Goal: Use online tool/utility

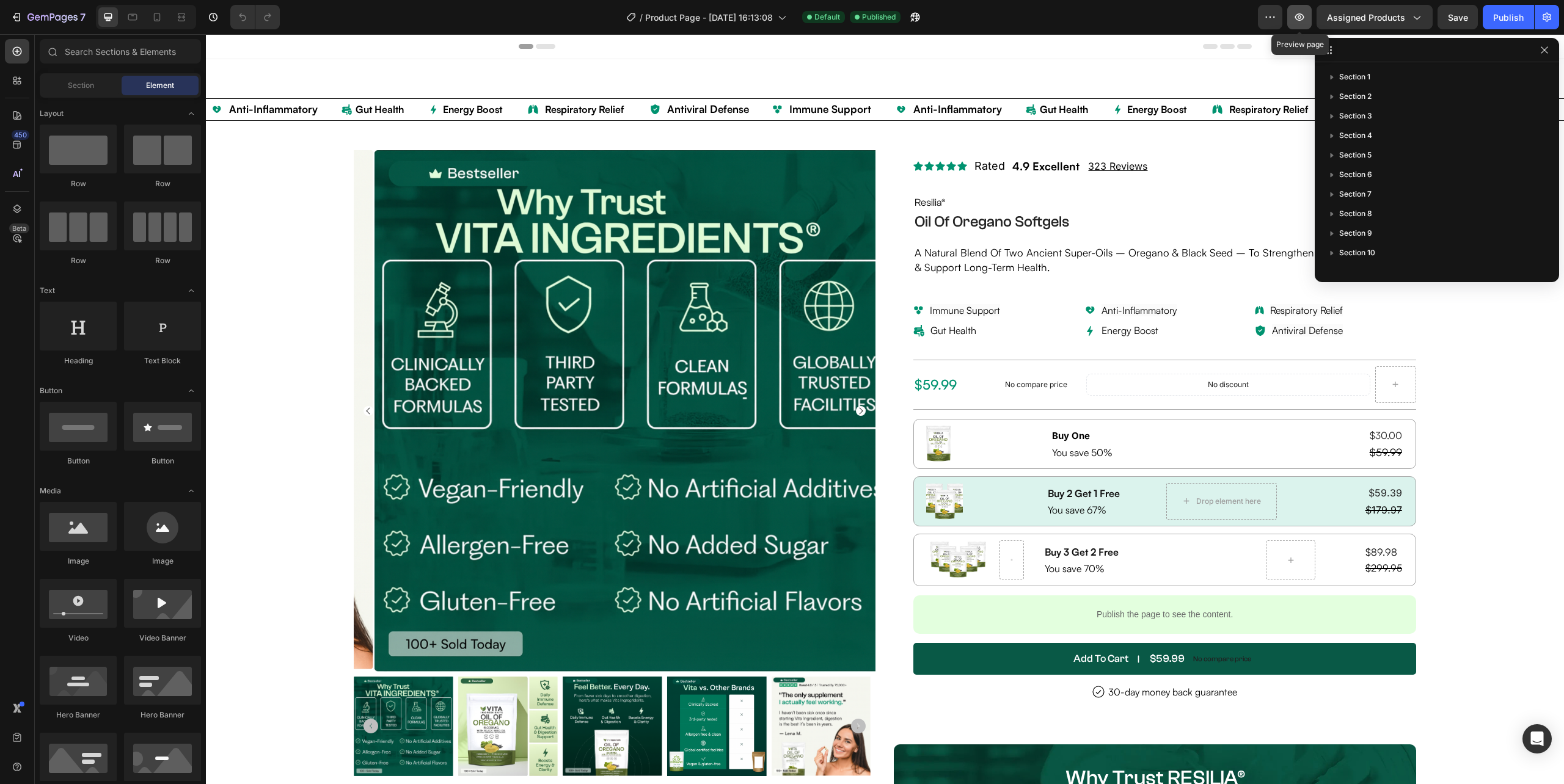
click at [1296, 17] on icon "button" at bounding box center [1299, 17] width 12 height 12
click at [1296, 19] on icon "button" at bounding box center [1299, 17] width 12 height 12
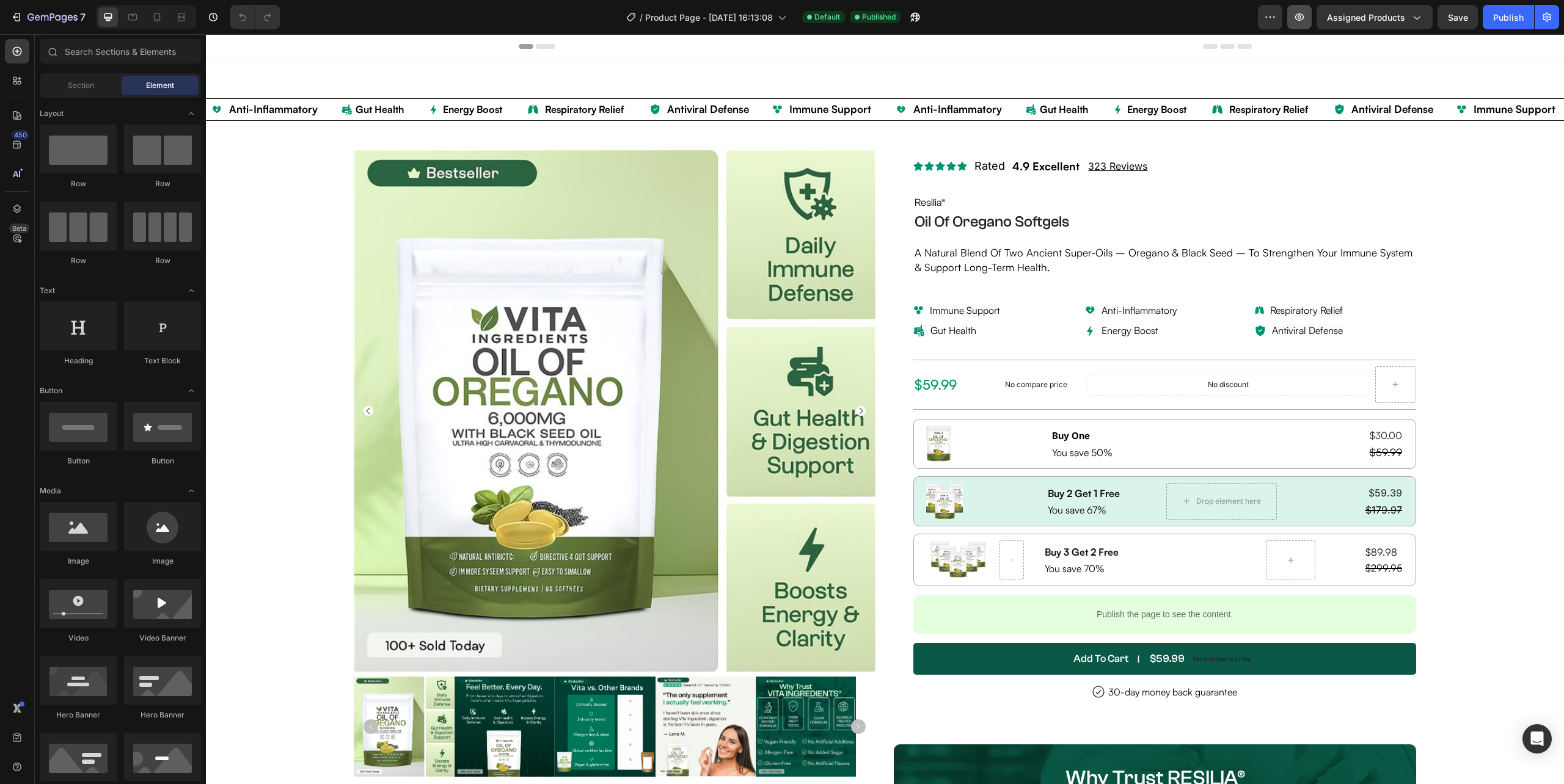
click at [1298, 17] on icon "button" at bounding box center [1299, 17] width 12 height 12
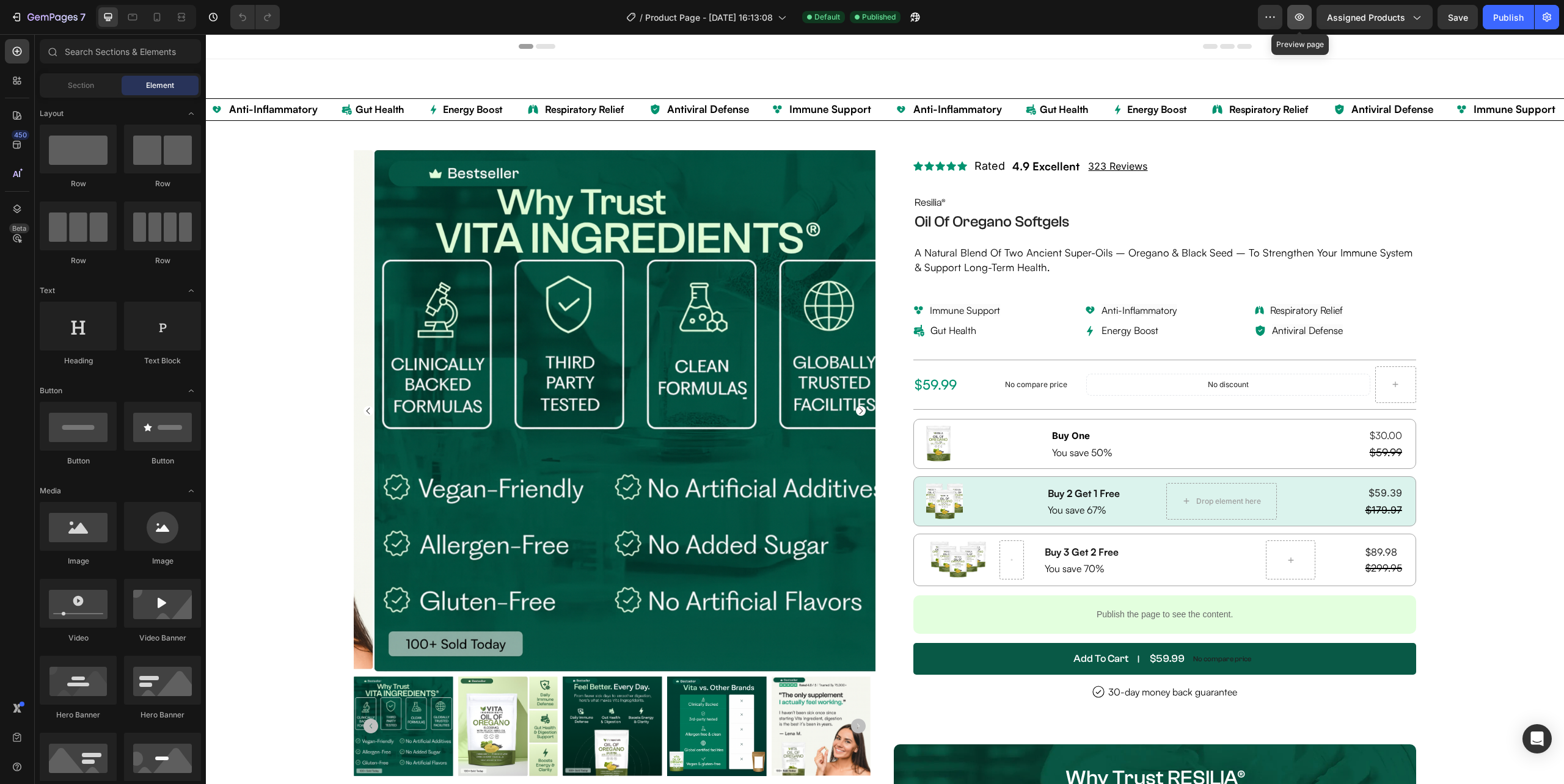
click at [1300, 13] on icon "button" at bounding box center [1299, 17] width 9 height 7
